Goal: Find specific page/section: Find specific page/section

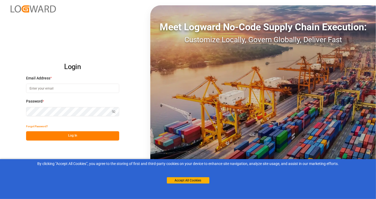
type input "[EMAIL_ADDRESS][DOMAIN_NAME]"
click at [81, 137] on button "Log In" at bounding box center [72, 135] width 93 height 9
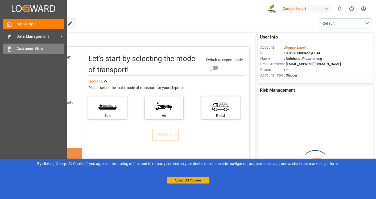
click at [20, 50] on span "Customer View" at bounding box center [41, 49] width 48 height 6
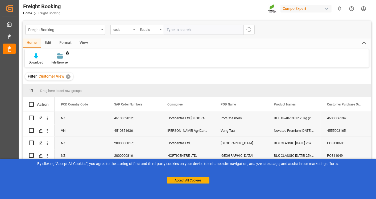
click at [161, 28] on div "Equals" at bounding box center [150, 30] width 27 height 10
type input "t"
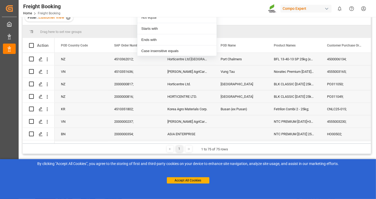
scroll to position [60, 0]
click at [100, 44] on span at bounding box center [99, 45] width 5 height 5
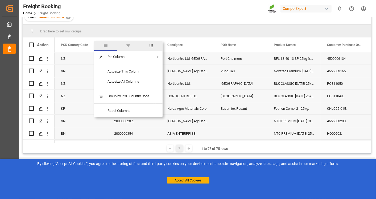
click at [131, 44] on span "filter" at bounding box center [128, 45] width 5 height 5
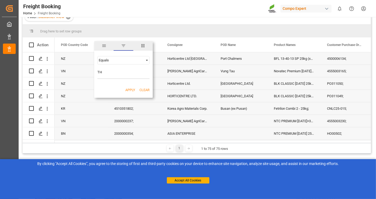
type input "TH"
click at [130, 90] on button "Apply" at bounding box center [130, 90] width 10 height 5
